Goal: Transaction & Acquisition: Download file/media

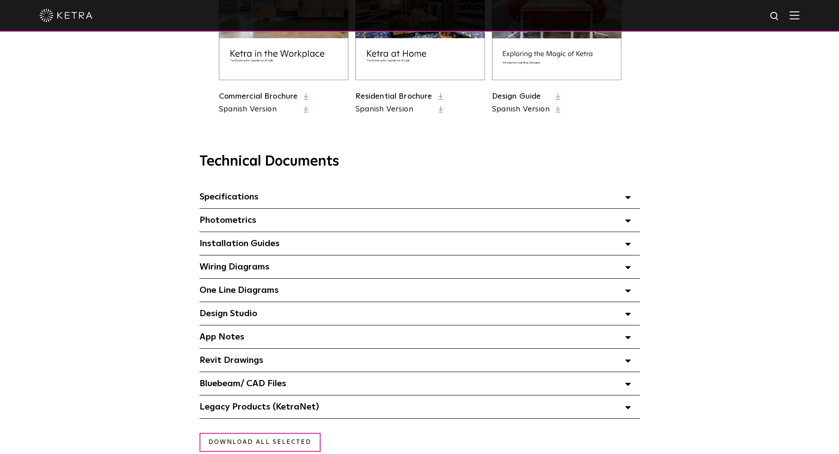
scroll to position [528, 0]
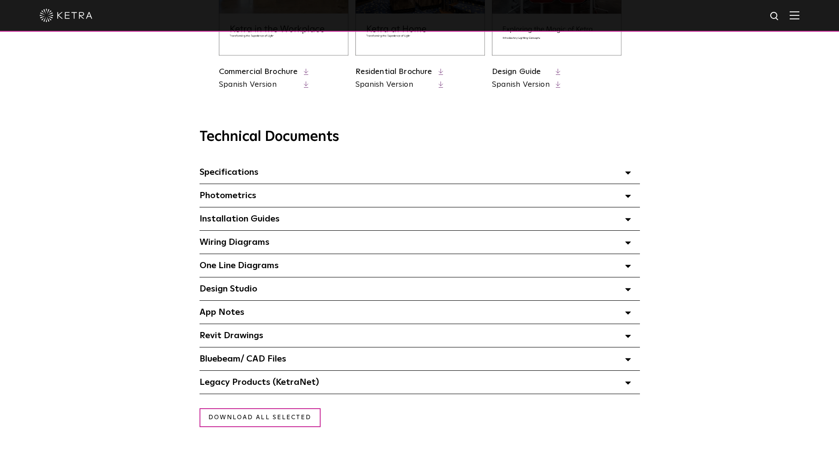
click at [344, 172] on div "Specifications Select checkboxes to use the bulk download option below" at bounding box center [419, 172] width 440 height 23
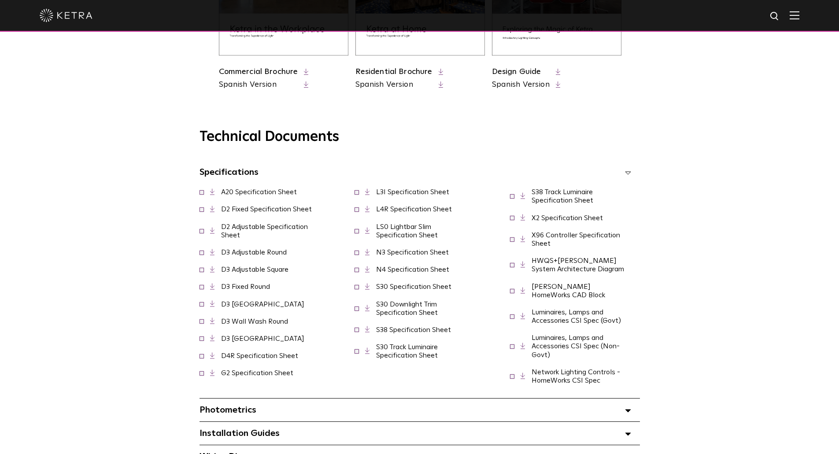
click at [414, 239] on link "LS0 Lightbar Slim Specification Sheet" at bounding box center [407, 230] width 62 height 15
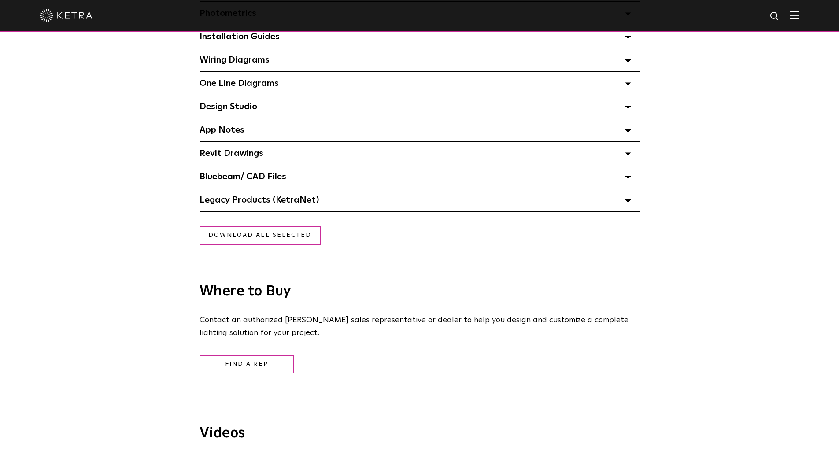
scroll to position [710, 0]
click at [768, 112] on div "Technical Documents Specifications Select checkboxes to use the bulk download o…" at bounding box center [419, 68] width 839 height 287
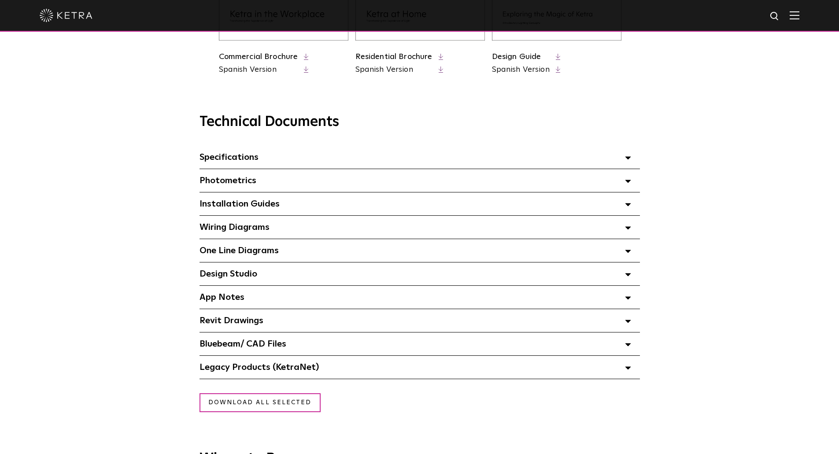
scroll to position [534, 0]
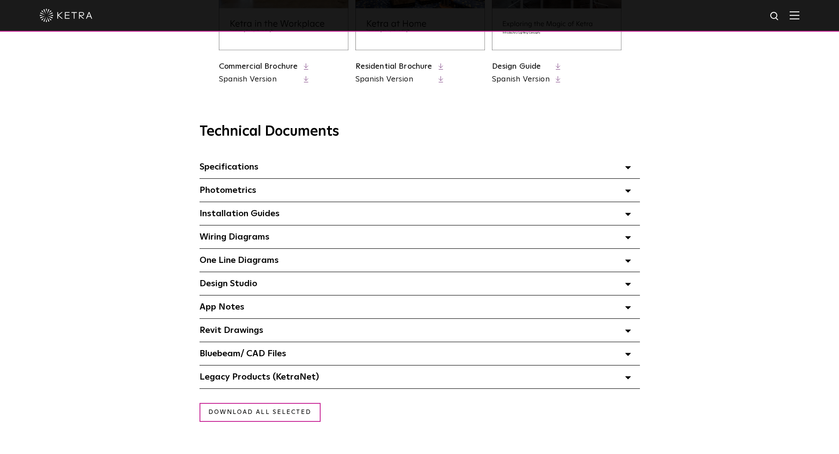
click at [449, 174] on div "Specifications Select checkboxes to use the bulk download option below" at bounding box center [419, 166] width 440 height 23
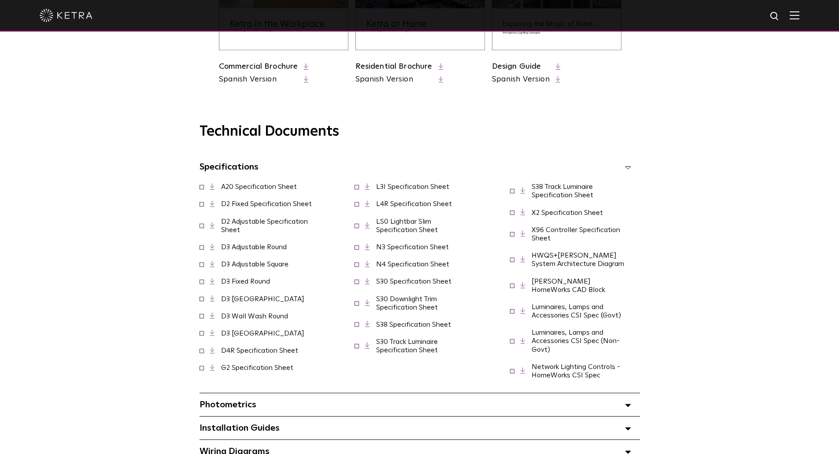
click at [721, 160] on div "Technical Documents Specifications Select checkboxes to use the bulk download o…" at bounding box center [419, 363] width 603 height 480
click at [431, 233] on link "LS0 Lightbar Slim Specification Sheet" at bounding box center [407, 225] width 62 height 15
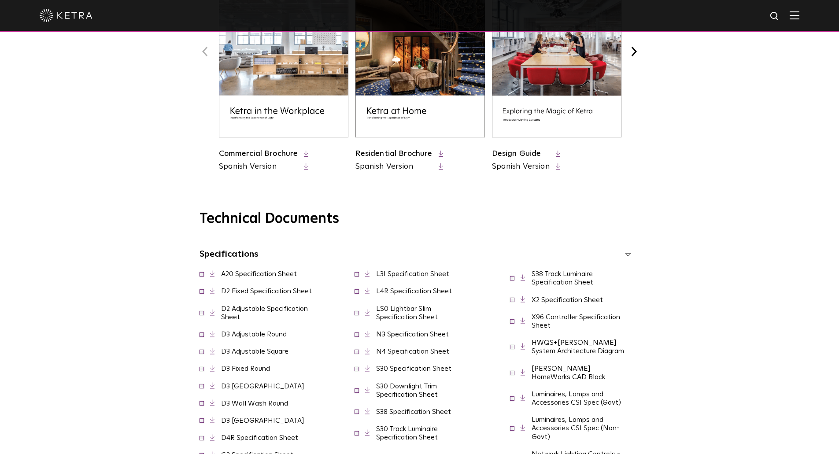
scroll to position [446, 0]
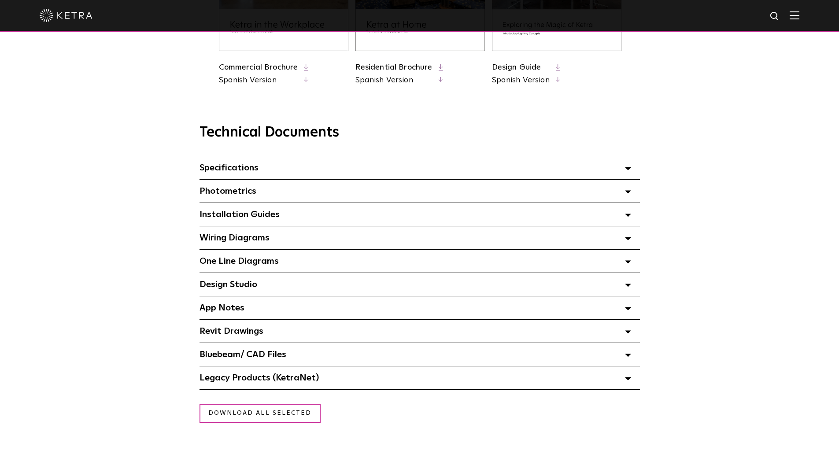
scroll to position [572, 0]
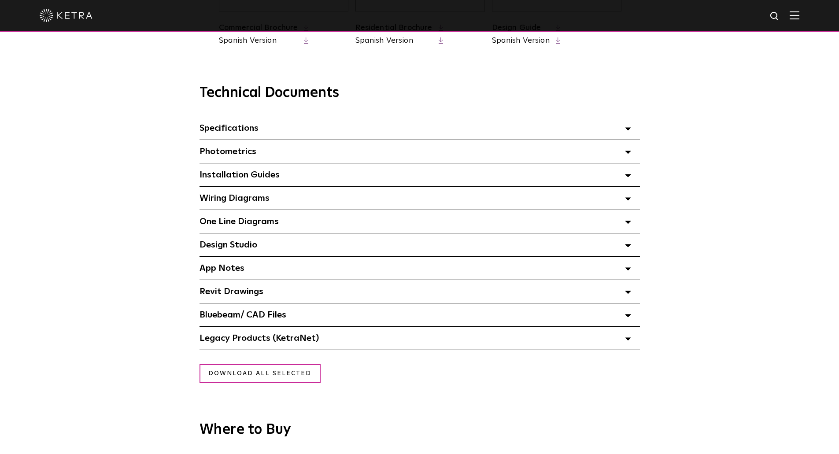
click at [258, 130] on div "Specifications Select checkboxes to use the bulk download option below" at bounding box center [419, 128] width 440 height 23
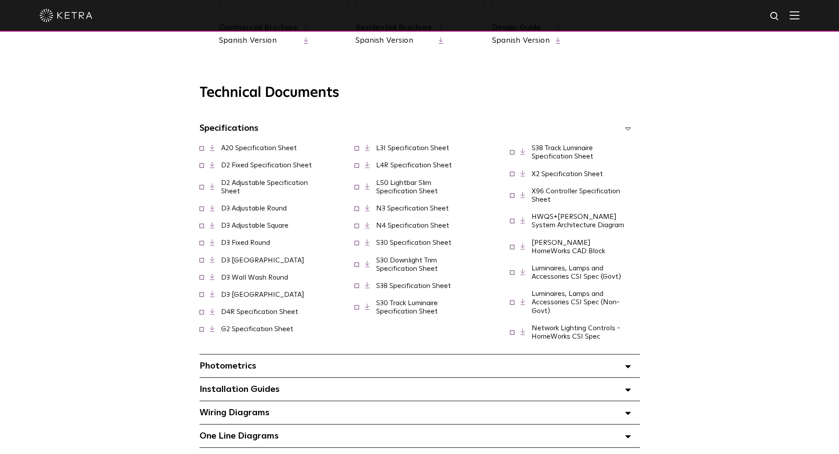
click at [291, 129] on div "Specifications Select checkboxes to use the bulk download option below" at bounding box center [419, 128] width 440 height 23
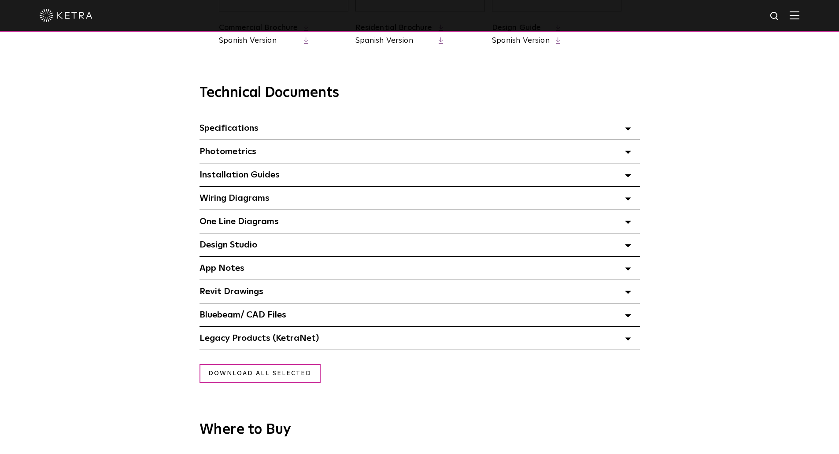
click at [254, 133] on span "Specifications Select checkboxes to use the bulk download option below" at bounding box center [228, 128] width 59 height 9
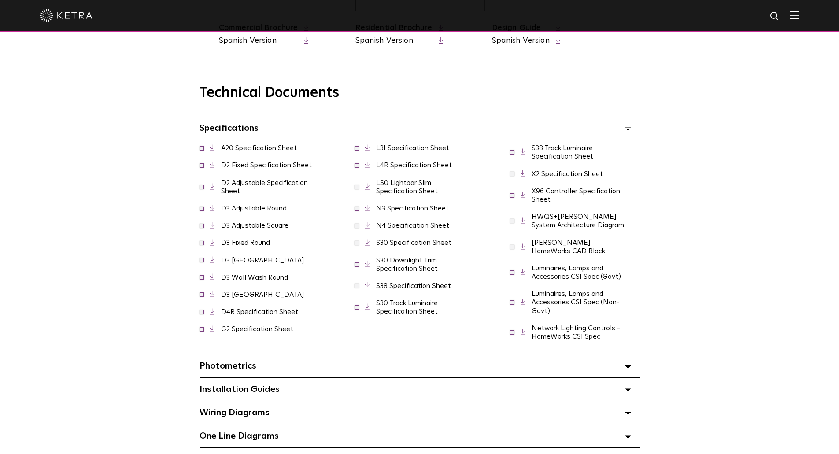
click at [254, 169] on link "D2 Fixed Specification Sheet" at bounding box center [266, 165] width 91 height 7
click at [245, 188] on link "D2 Adjustable Specification Sheet" at bounding box center [264, 186] width 87 height 15
